Goal: Task Accomplishment & Management: Complete application form

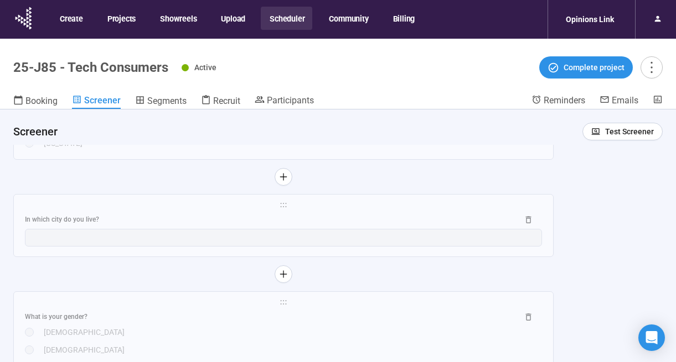
scroll to position [1633, 0]
click at [274, 100] on span "Participants" at bounding box center [290, 100] width 47 height 11
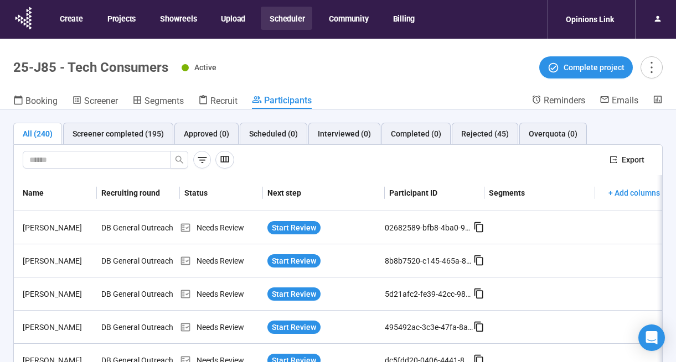
click at [279, 12] on button "Scheduler" at bounding box center [286, 18] width 51 height 23
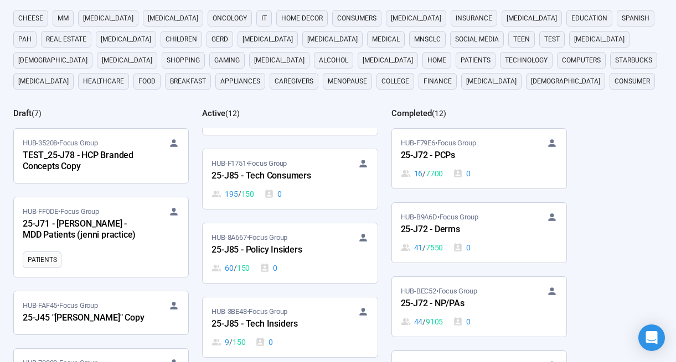
scroll to position [228, 0]
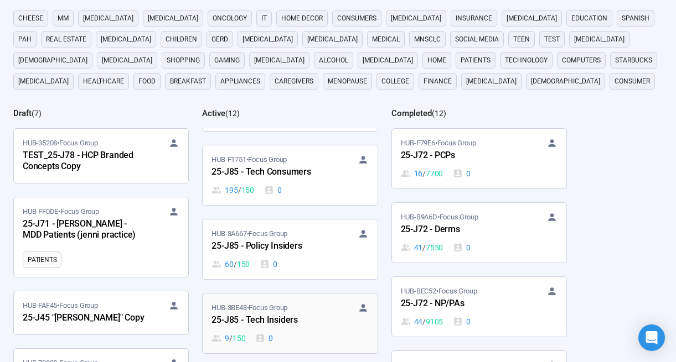
click at [301, 315] on div "25-J85 - Tech Insiders" at bounding box center [272, 321] width 122 height 14
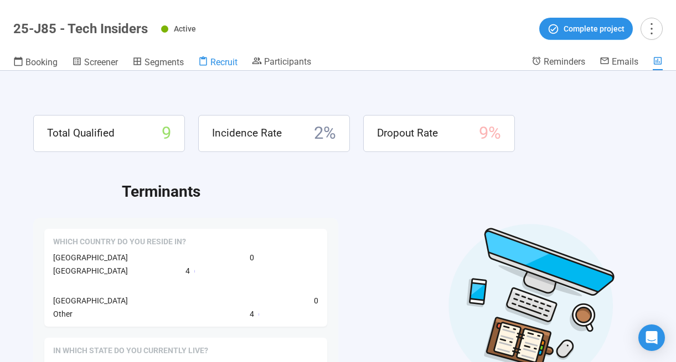
click at [220, 58] on span "Recruit" at bounding box center [223, 62] width 27 height 11
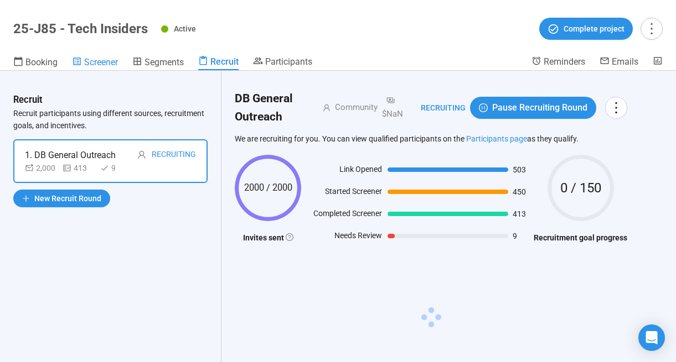
click at [93, 63] on span "Screener" at bounding box center [101, 62] width 34 height 11
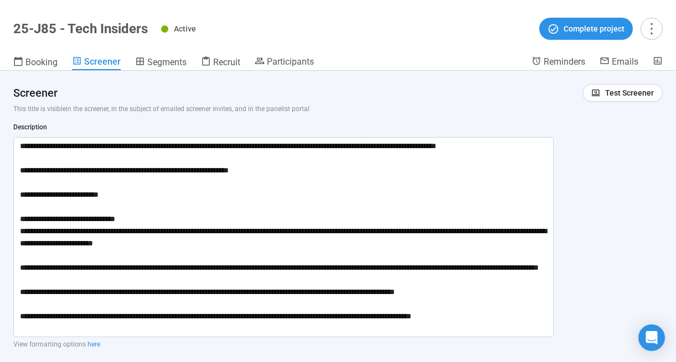
scroll to position [54, 0]
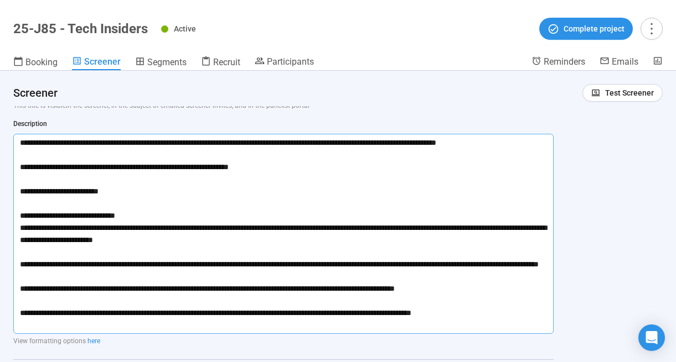
drag, startPoint x: 494, startPoint y: 327, endPoint x: 15, endPoint y: 128, distance: 518.2
click at [15, 128] on div "**********" at bounding box center [283, 225] width 540 height 318
